Goal: Transaction & Acquisition: Purchase product/service

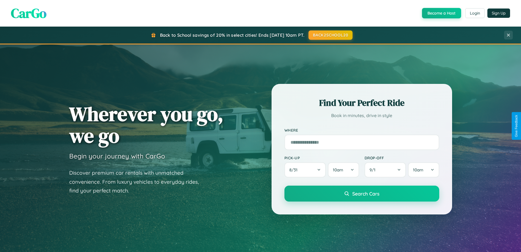
scroll to position [1053, 0]
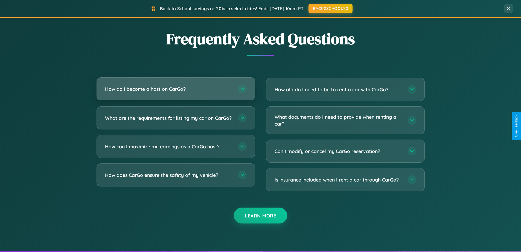
click at [176, 89] on h3 "How do I become a host on CarGo?" at bounding box center [169, 88] width 128 height 7
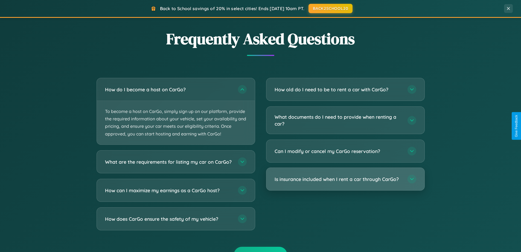
click at [345, 179] on h3 "Is insurance included when I rent a car through CarGo?" at bounding box center [339, 178] width 128 height 7
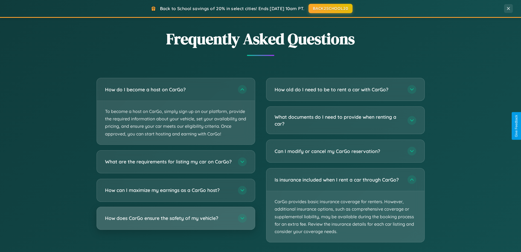
click at [176, 221] on h3 "How does CarGo ensure the safety of my vehicle?" at bounding box center [169, 217] width 128 height 7
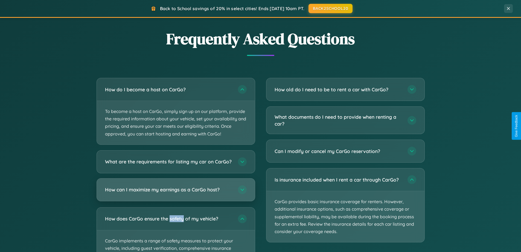
click at [176, 193] on h3 "How can I maximize my earnings as a CarGo host?" at bounding box center [169, 189] width 128 height 7
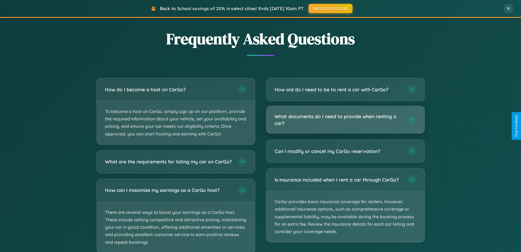
click at [345, 119] on h3 "What documents do I need to provide when renting a car?" at bounding box center [339, 119] width 128 height 13
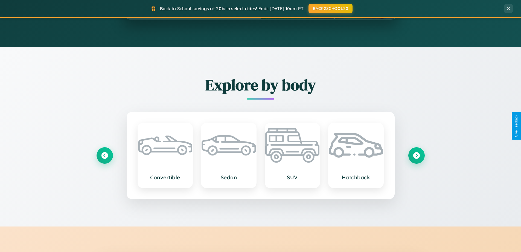
scroll to position [16, 0]
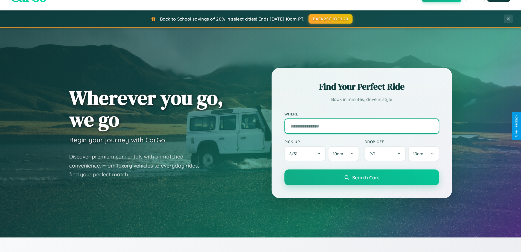
click at [362, 126] on input "text" at bounding box center [362, 125] width 155 height 15
type input "**********"
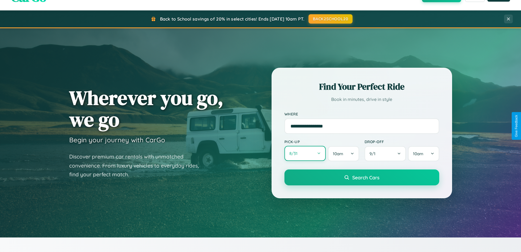
click at [305, 153] on button "8 / 31" at bounding box center [306, 153] width 42 height 15
select select "*"
select select "****"
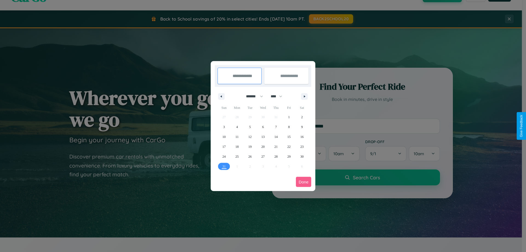
click at [252, 96] on select "******* ******** ***** ***** *** **** **** ****** ********* ******* ******** **…" at bounding box center [253, 96] width 23 height 9
select select "*"
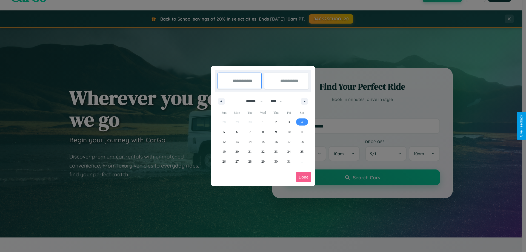
click at [302, 122] on span "4" at bounding box center [302, 122] width 2 height 10
type input "**********"
click at [262, 131] on span "8" at bounding box center [263, 132] width 2 height 10
type input "**********"
click at [303, 177] on button "Done" at bounding box center [303, 177] width 15 height 10
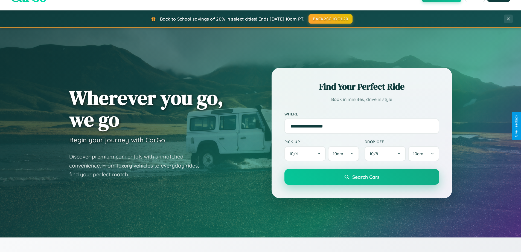
click at [362, 177] on span "Search Cars" at bounding box center [366, 177] width 27 height 6
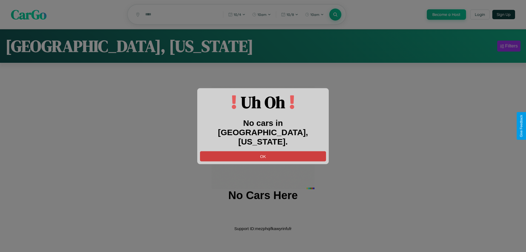
click at [263, 151] on button "OK" at bounding box center [263, 156] width 126 height 10
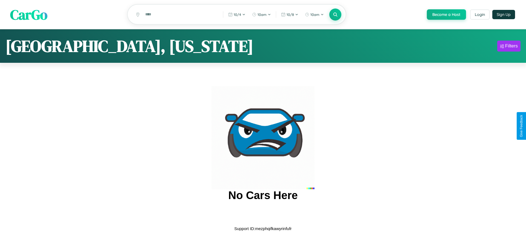
click at [29, 15] on span "CarGo" at bounding box center [28, 14] width 37 height 19
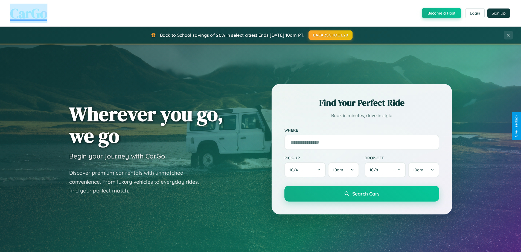
scroll to position [377, 0]
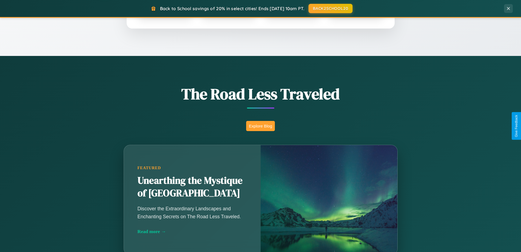
click at [261, 126] on button "Explore Blog" at bounding box center [260, 126] width 29 height 10
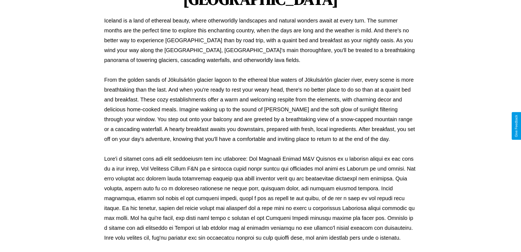
scroll to position [177, 0]
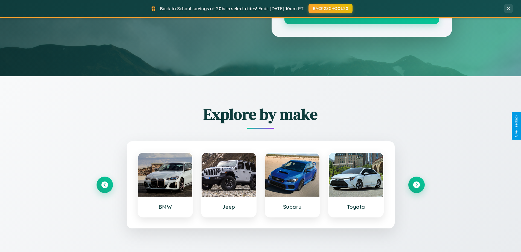
scroll to position [377, 0]
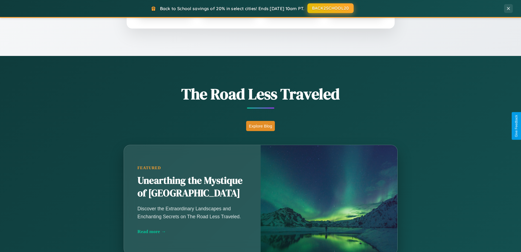
click at [330, 8] on button "BACK2SCHOOL20" at bounding box center [331, 8] width 46 height 10
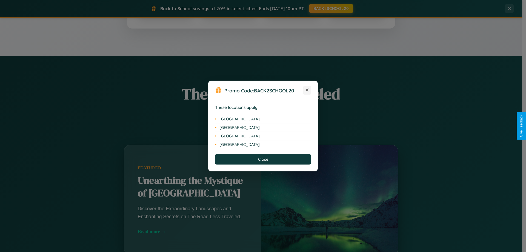
click at [307, 90] on icon at bounding box center [306, 89] width 3 height 3
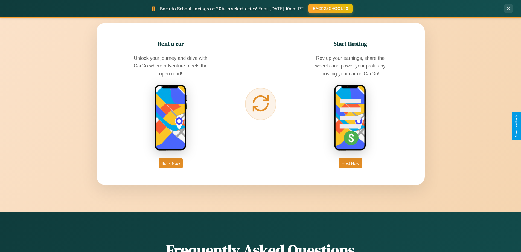
scroll to position [879, 0]
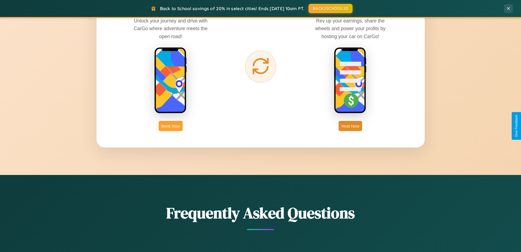
click at [171, 126] on button "Book Now" at bounding box center [171, 126] width 24 height 10
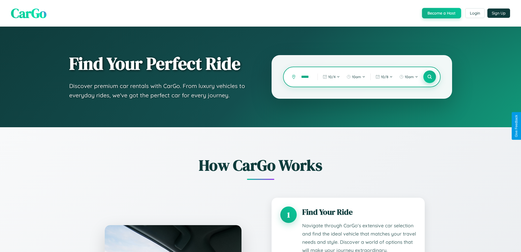
type input "*****"
click at [430, 77] on icon at bounding box center [429, 76] width 5 height 5
